Goal: Information Seeking & Learning: Learn about a topic

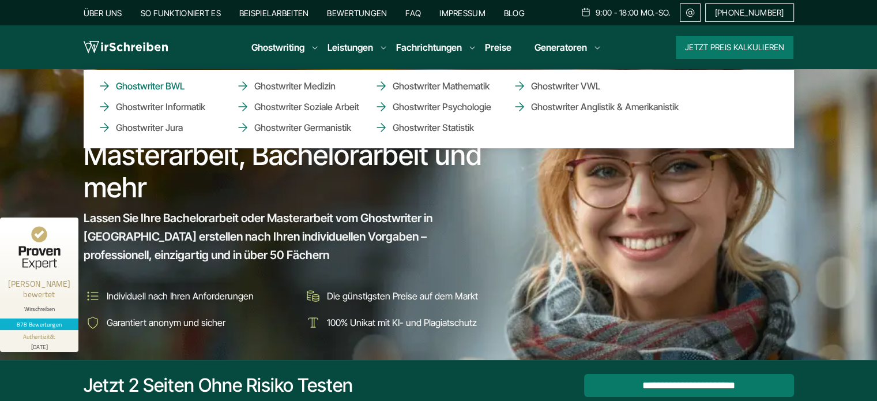
click at [155, 87] on link "Ghostwriter BWL" at bounding box center [154, 86] width 115 height 14
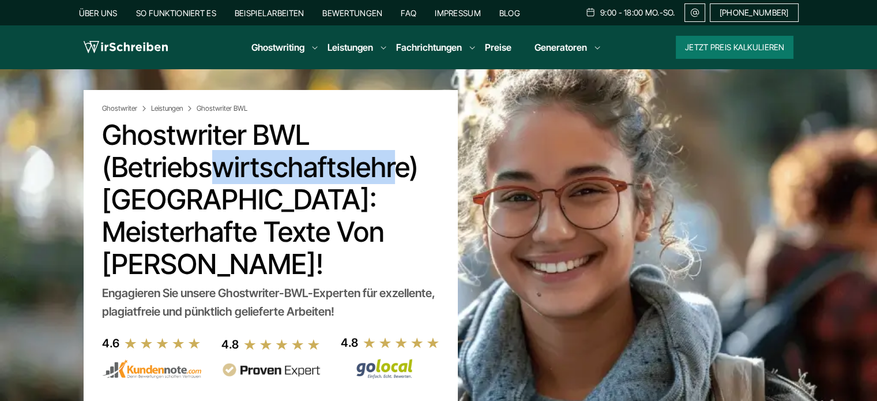
copy h1 "Ghostwriter BWL"
drag, startPoint x: 302, startPoint y: 137, endPoint x: 107, endPoint y: 137, distance: 194.9
click at [107, 137] on h1 "Ghostwriter BWL (Betriebswirtschaftslehre) [GEOGRAPHIC_DATA]: Meisterhafte Text…" at bounding box center [270, 199] width 337 height 161
